Goal: Task Accomplishment & Management: Complete application form

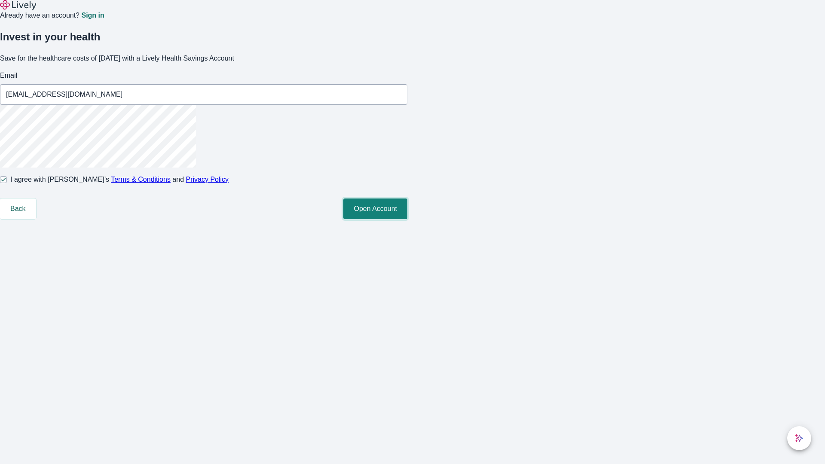
click at [407, 219] on button "Open Account" at bounding box center [375, 208] width 64 height 21
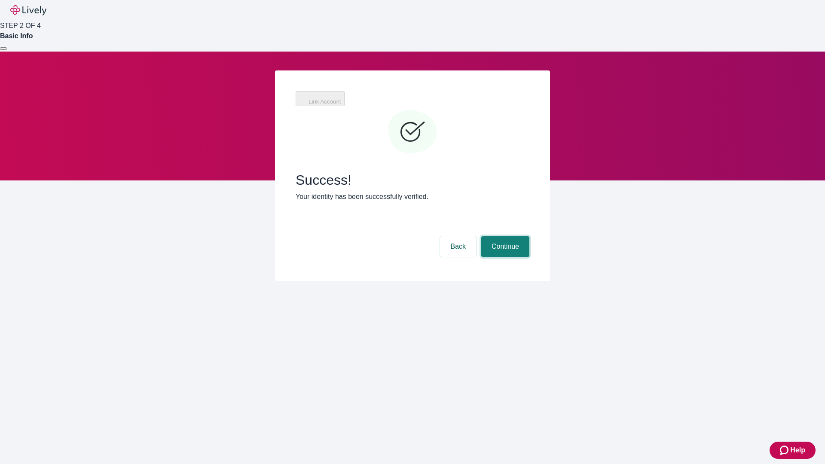
click at [504, 236] on button "Continue" at bounding box center [505, 246] width 48 height 21
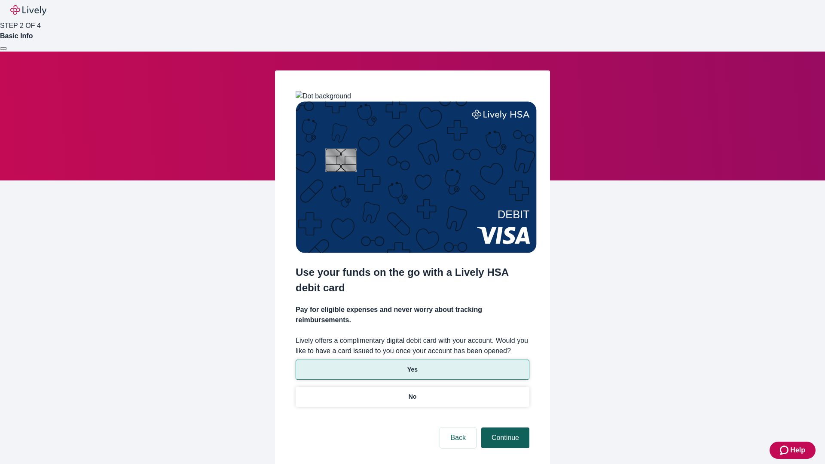
click at [412, 392] on p "No" at bounding box center [413, 396] width 8 height 9
click at [504, 427] on button "Continue" at bounding box center [505, 437] width 48 height 21
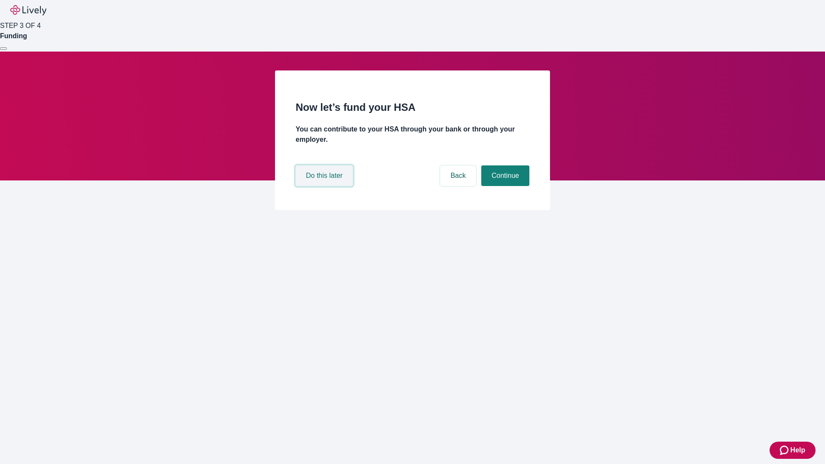
click at [325, 186] on button "Do this later" at bounding box center [324, 175] width 57 height 21
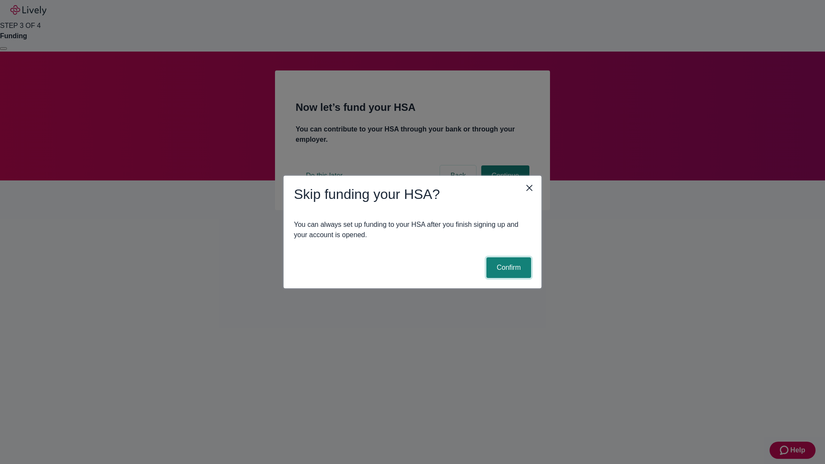
click at [507, 268] on button "Confirm" at bounding box center [508, 267] width 45 height 21
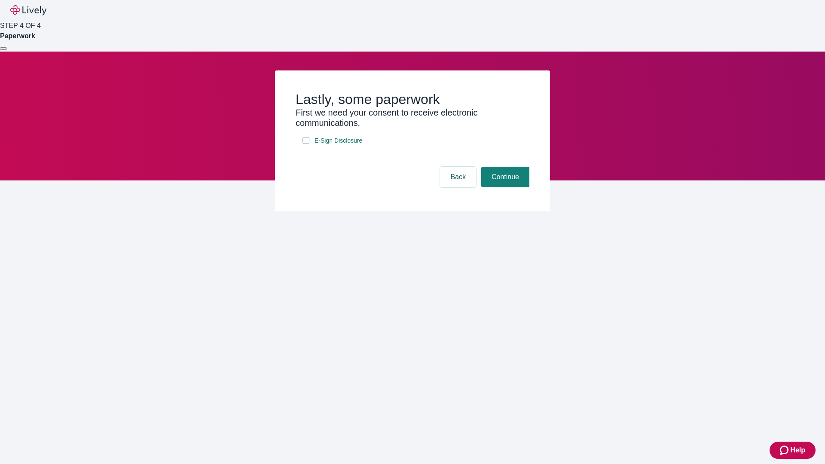
click at [306, 144] on input "E-Sign Disclosure" at bounding box center [305, 140] width 7 height 7
checkbox input "true"
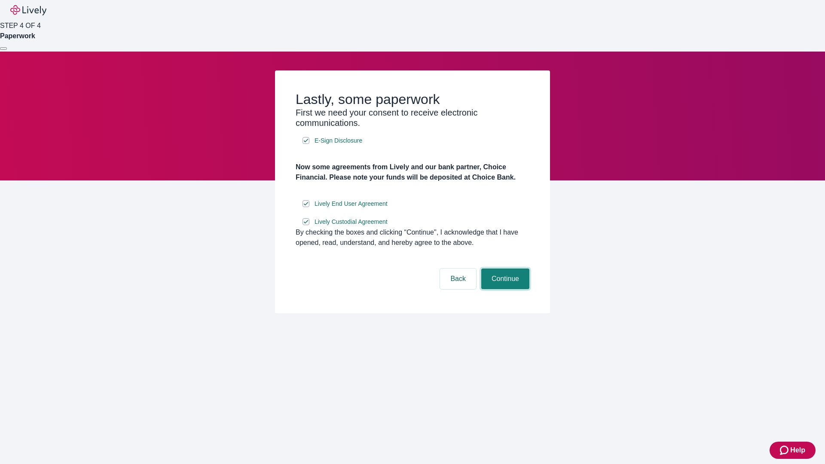
click at [504, 289] on button "Continue" at bounding box center [505, 278] width 48 height 21
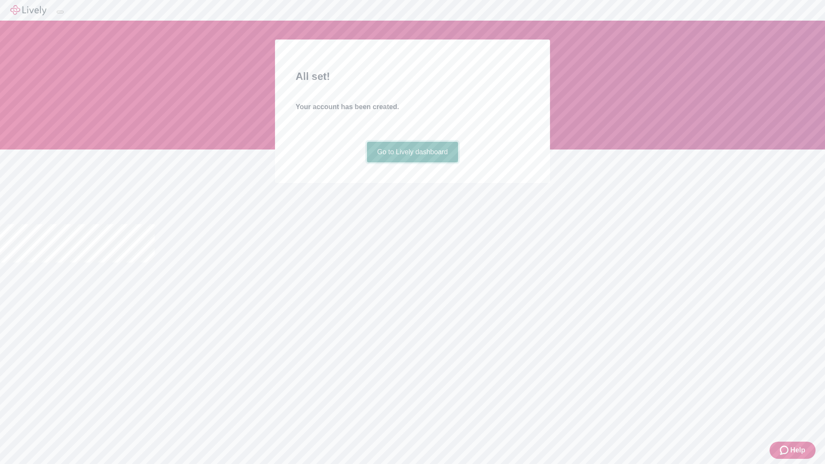
click at [412, 162] on link "Go to Lively dashboard" at bounding box center [413, 152] width 92 height 21
